Goal: Task Accomplishment & Management: Complete application form

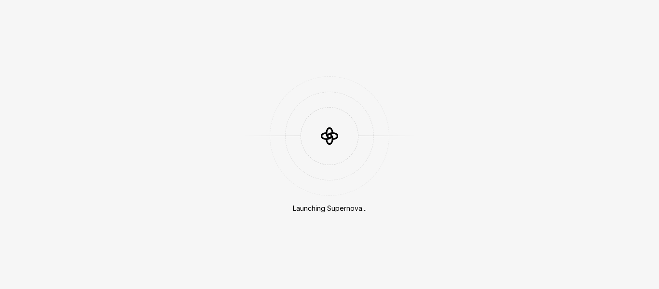
click at [276, 113] on div at bounding box center [330, 136] width 174 height 58
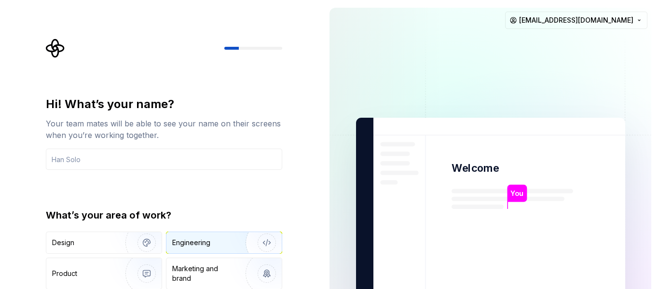
click at [194, 240] on div "Engineering" at bounding box center [191, 243] width 38 height 10
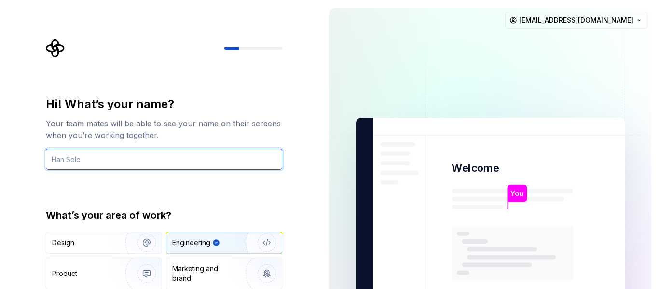
click at [94, 156] on input "text" at bounding box center [164, 159] width 237 height 21
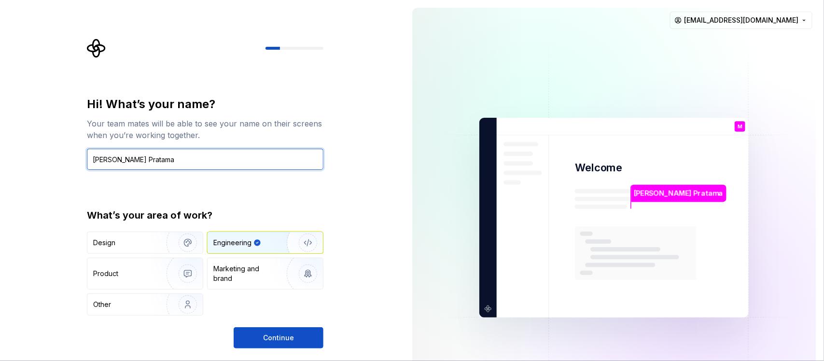
type input "[PERSON_NAME] Pratama"
drag, startPoint x: 638, startPoint y: 0, endPoint x: 367, endPoint y: 241, distance: 362.1
click at [367, 241] on div "Hi! What’s your name? Your team mates will be able to see your name on their sc…" at bounding box center [202, 217] width 405 height 435
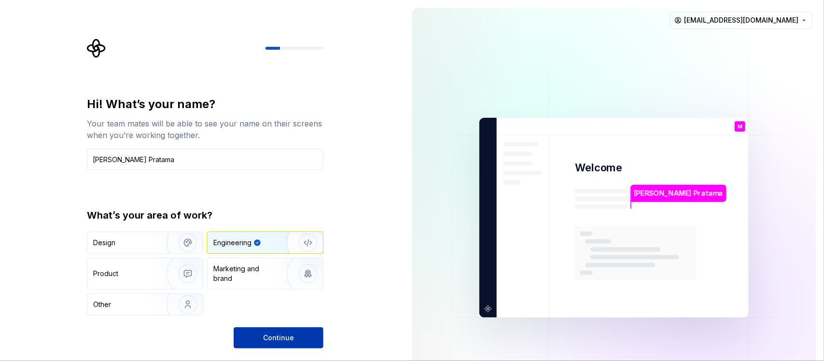
click at [281, 289] on span "Continue" at bounding box center [278, 338] width 31 height 10
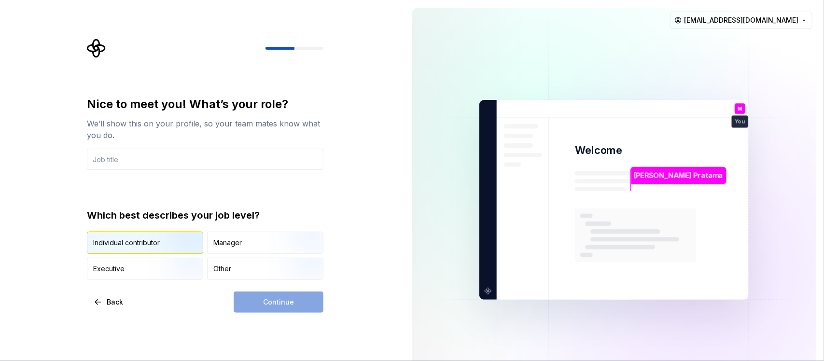
click at [129, 242] on div "Individual contributor" at bounding box center [126, 243] width 67 height 10
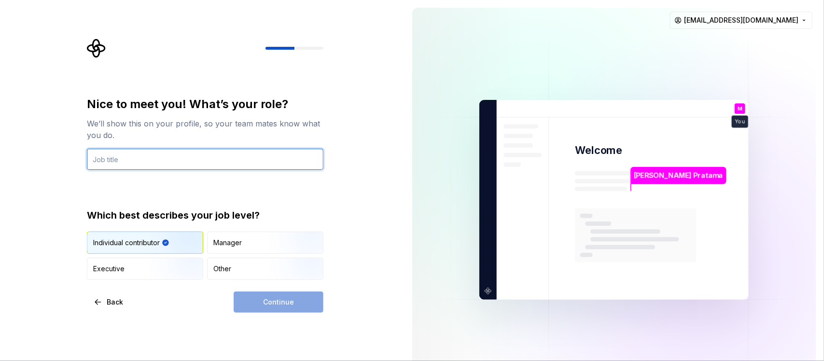
click at [138, 159] on input "text" at bounding box center [205, 159] width 237 height 21
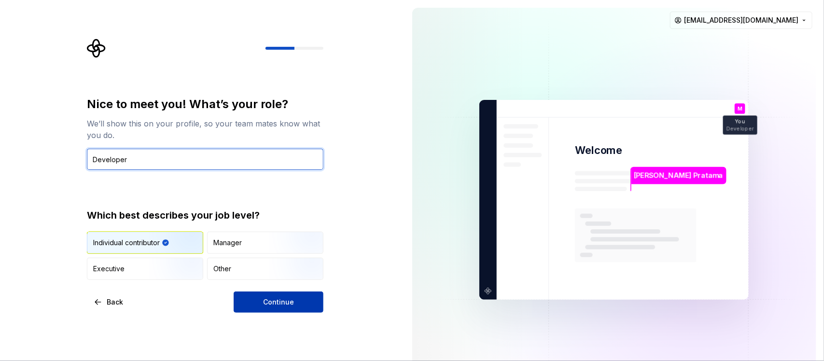
type input "Developer"
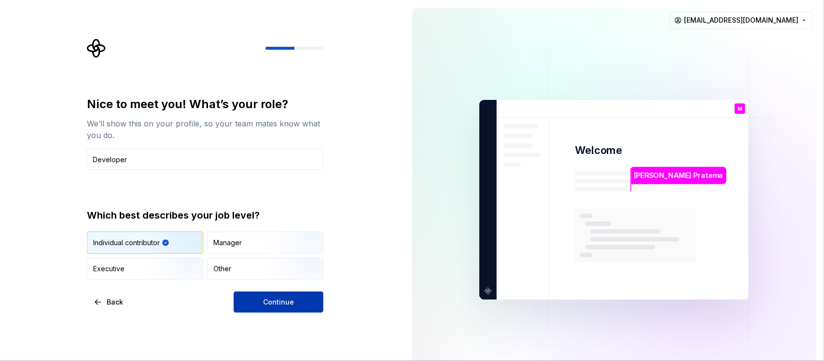
click at [273, 289] on span "Continue" at bounding box center [278, 302] width 31 height 10
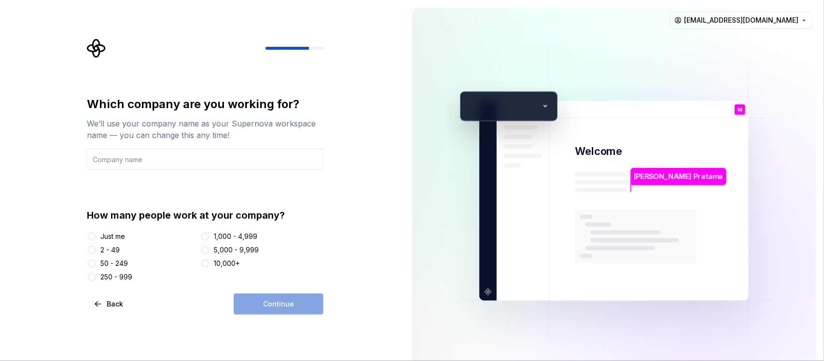
click at [105, 235] on div "Just me" at bounding box center [112, 237] width 25 height 10
click at [96, 235] on button "Just me" at bounding box center [92, 237] width 8 height 8
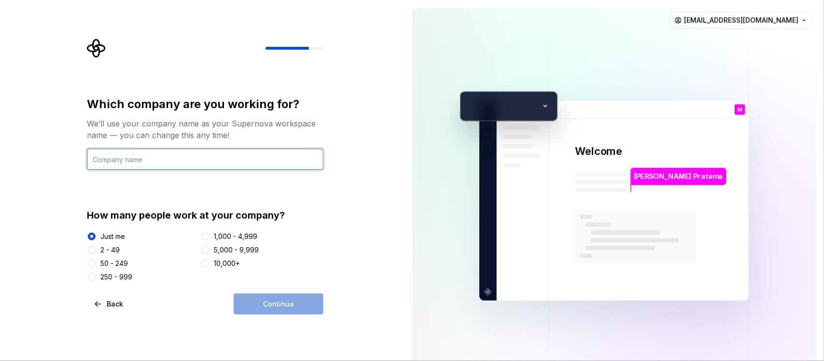
click at [155, 160] on input "text" at bounding box center [205, 159] width 237 height 21
type input "Do Global"
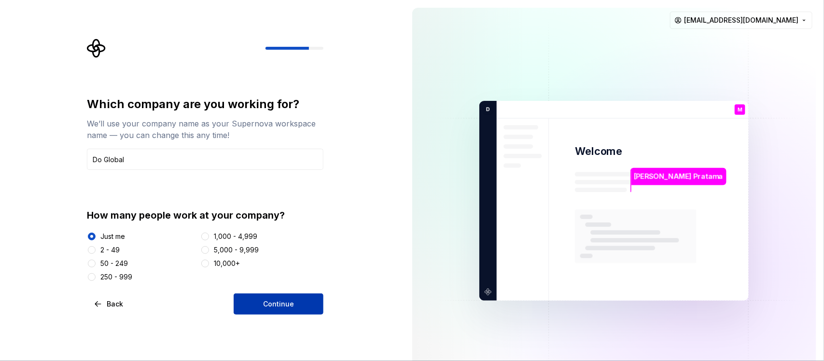
click at [271, 289] on span "Continue" at bounding box center [278, 304] width 31 height 10
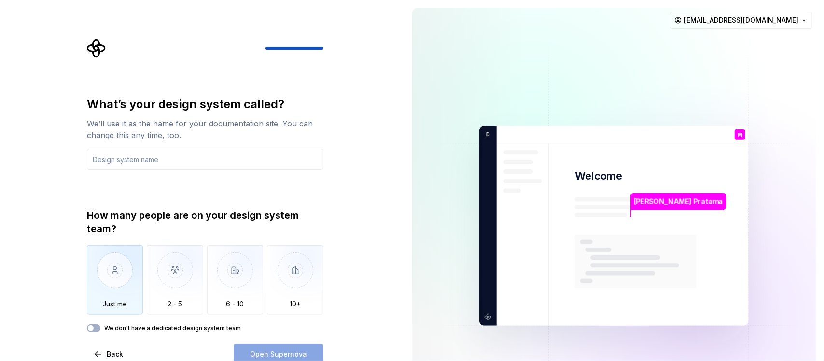
click at [115, 269] on img "button" at bounding box center [115, 277] width 56 height 65
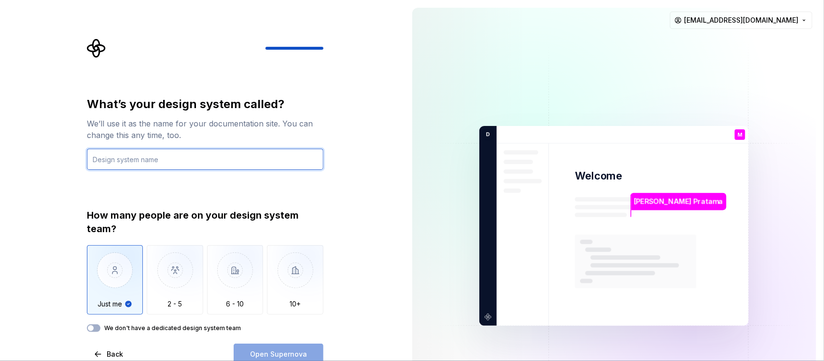
click at [136, 159] on input "text" at bounding box center [205, 159] width 237 height 21
type input "Bo"
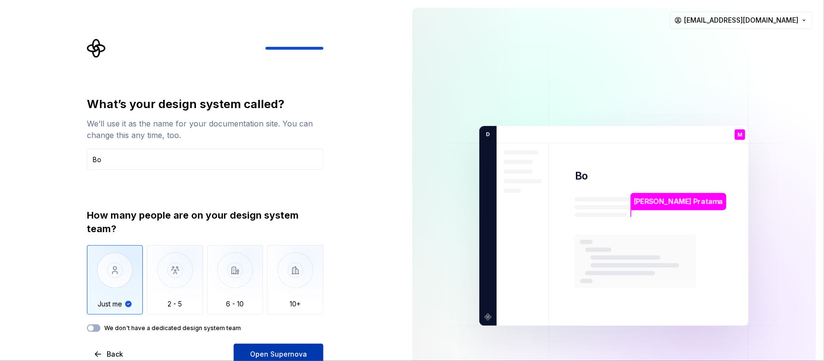
click at [293, 289] on span "Open Supernova" at bounding box center [278, 355] width 57 height 10
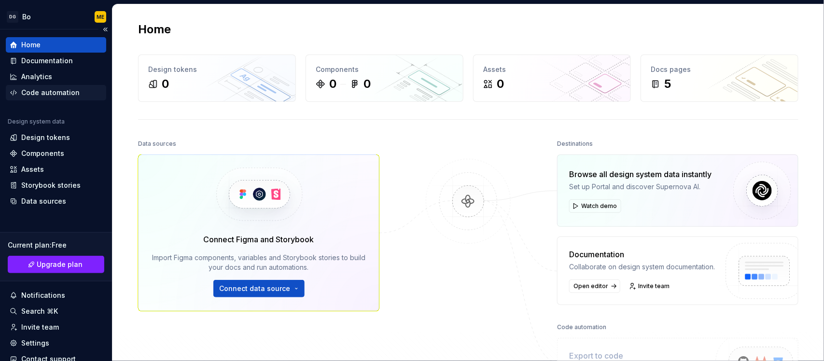
click at [56, 90] on div "Code automation" at bounding box center [50, 93] width 58 height 10
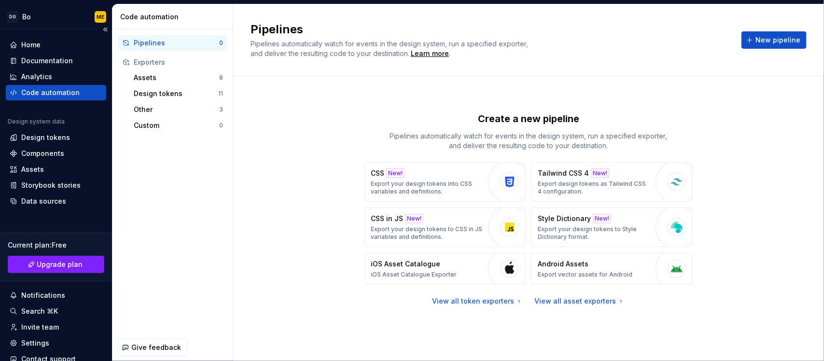
scroll to position [55, 0]
